Goal: Find specific page/section: Find specific page/section

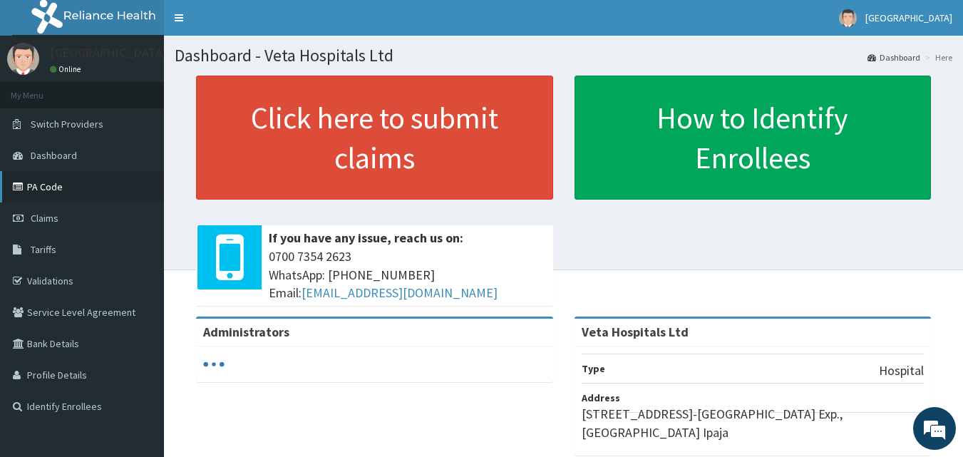
click at [52, 183] on link "PA Code" at bounding box center [82, 186] width 164 height 31
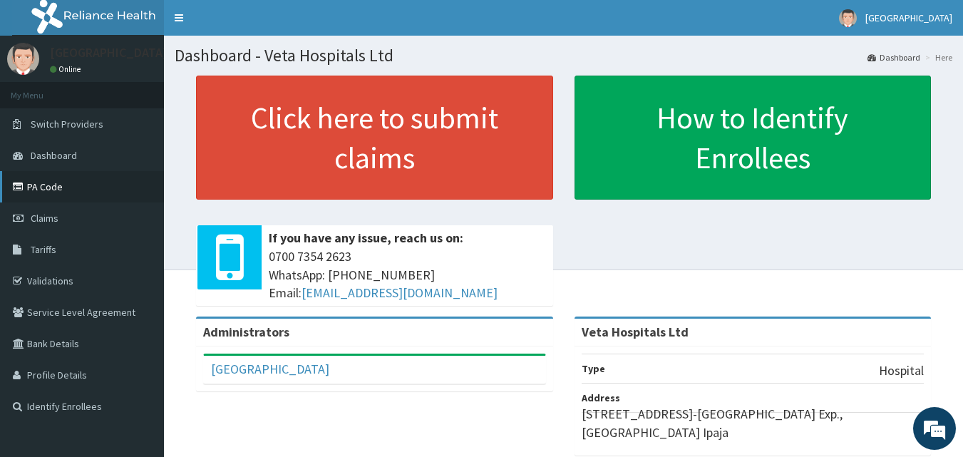
click at [47, 180] on link "PA Code" at bounding box center [82, 186] width 164 height 31
